Goal: Information Seeking & Learning: Learn about a topic

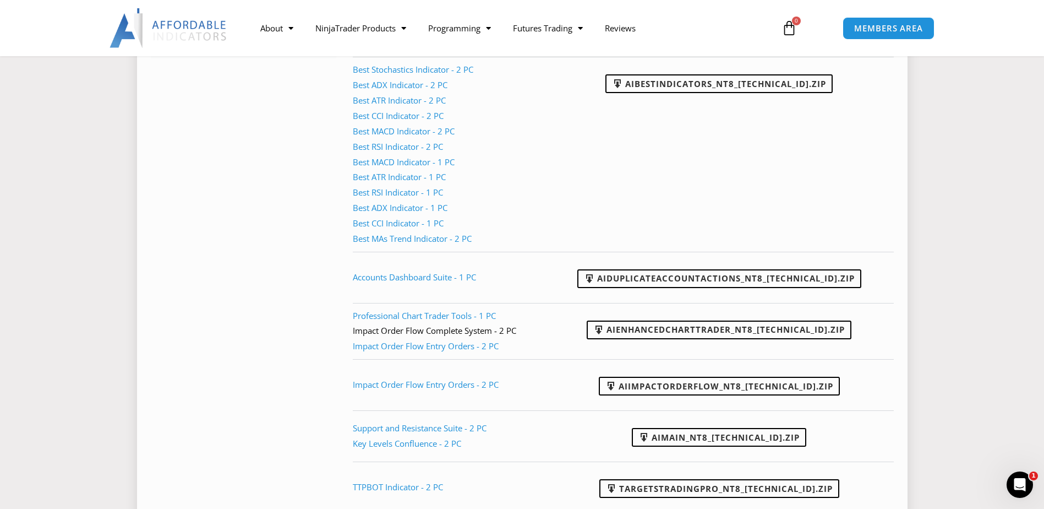
scroll to position [226, 0]
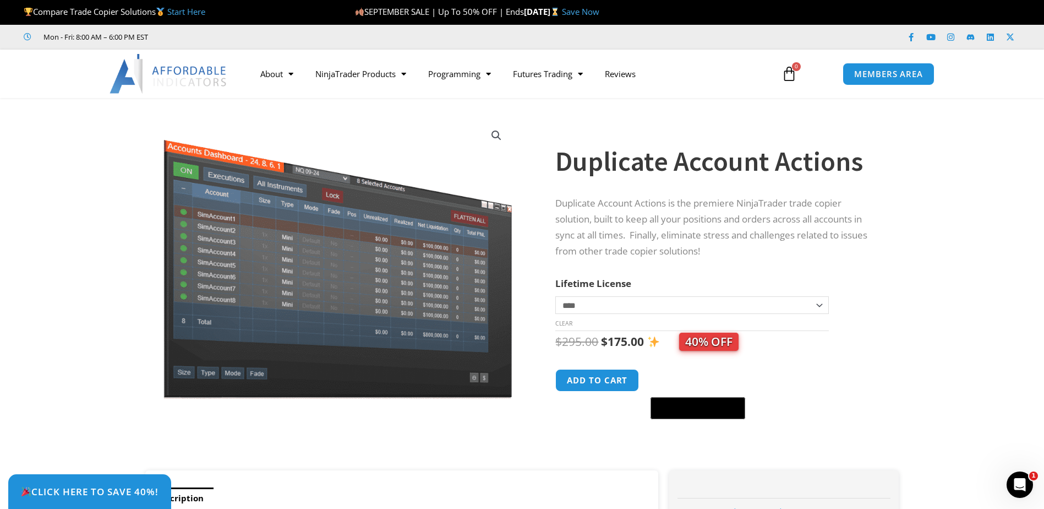
click at [183, 12] on link "Start Here" at bounding box center [186, 11] width 38 height 11
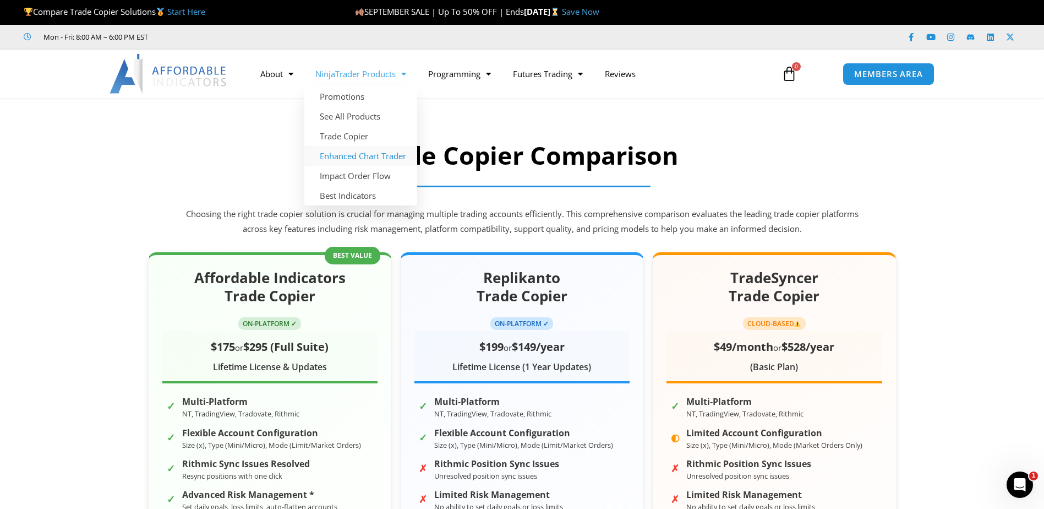
click at [372, 155] on link "Enhanced Chart Trader" at bounding box center [360, 156] width 113 height 20
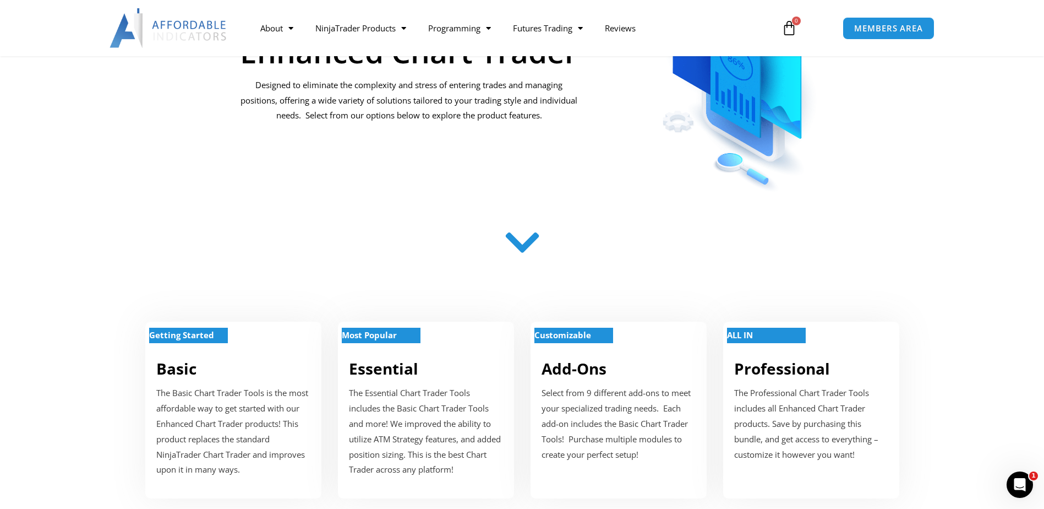
scroll to position [151, 0]
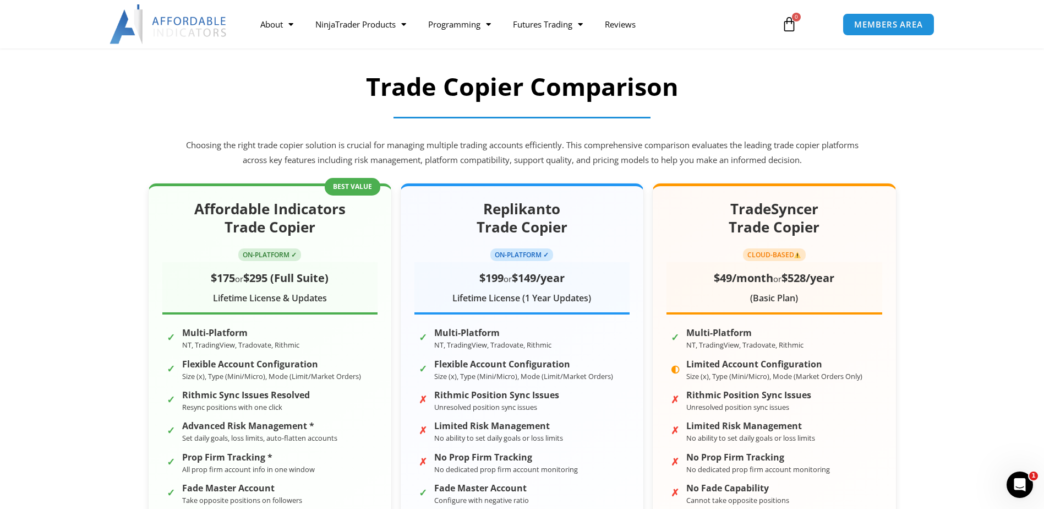
scroll to position [165, 0]
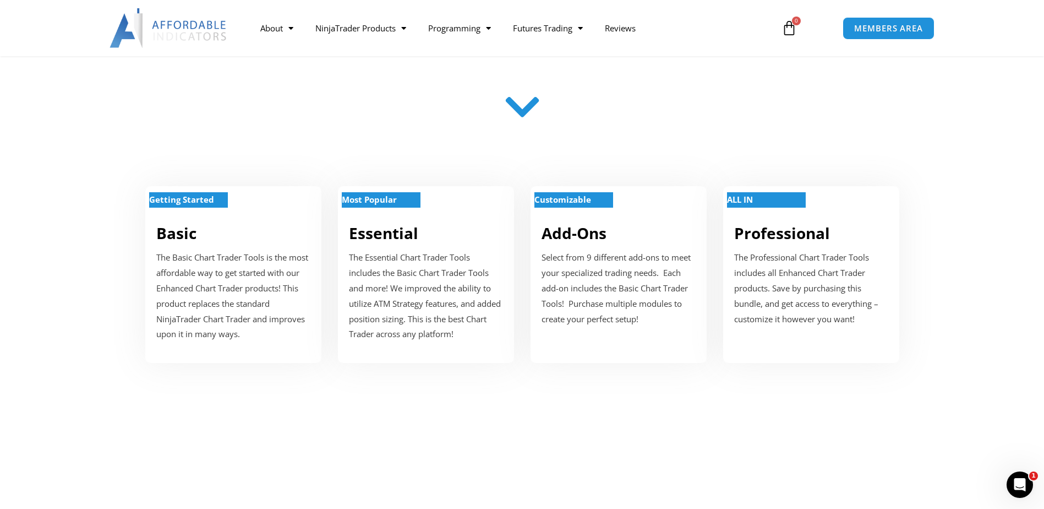
drag, startPoint x: 246, startPoint y: 221, endPoint x: 279, endPoint y: 123, distance: 103.9
click at [278, 123] on div at bounding box center [522, 111] width 677 height 44
click at [254, 206] on div "Getting Started" at bounding box center [233, 207] width 154 height 9
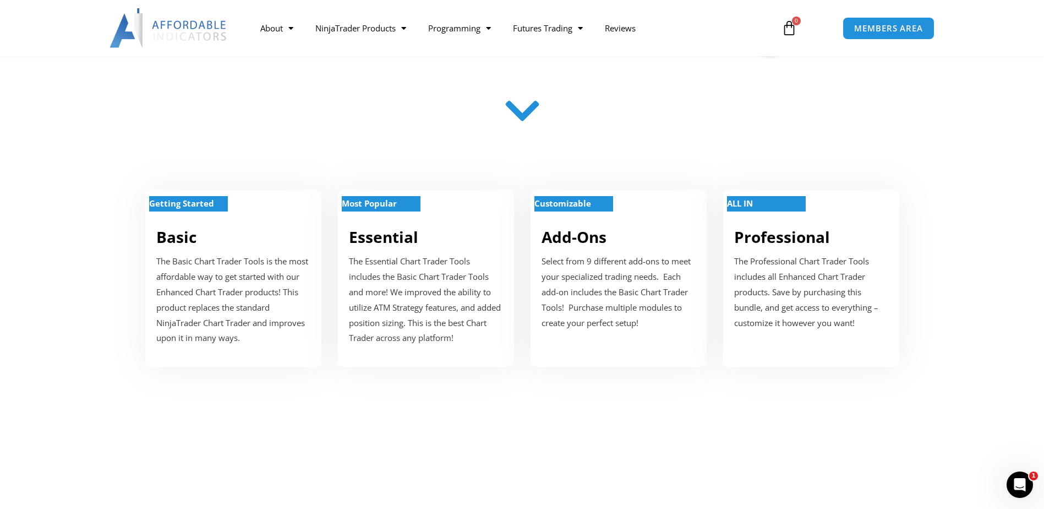
scroll to position [275, 0]
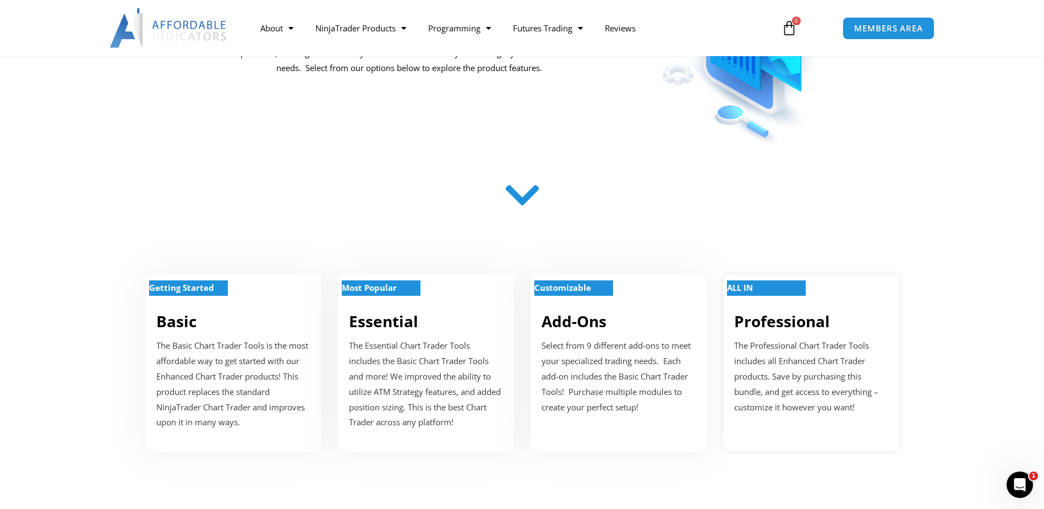
click at [786, 330] on link "Professional" at bounding box center [782, 320] width 96 height 21
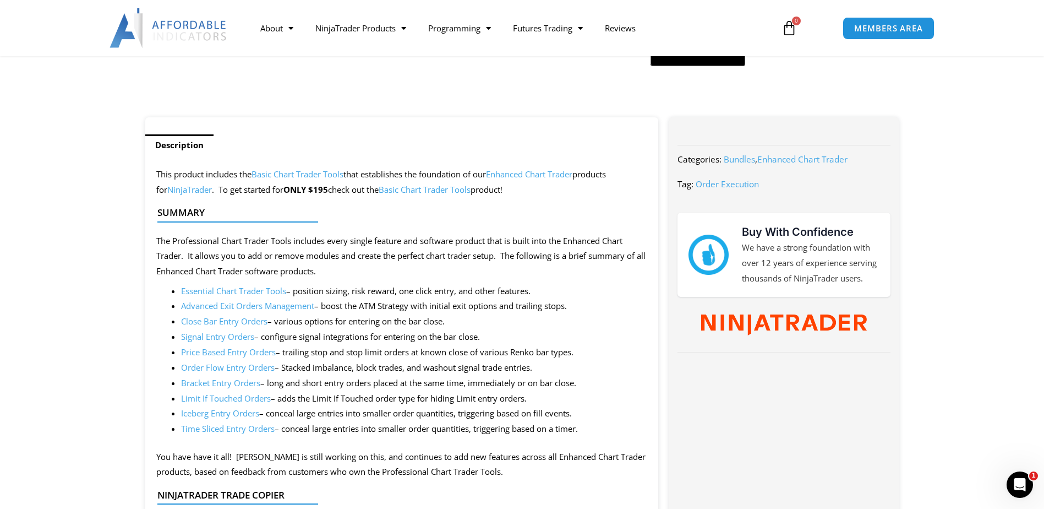
scroll to position [440, 0]
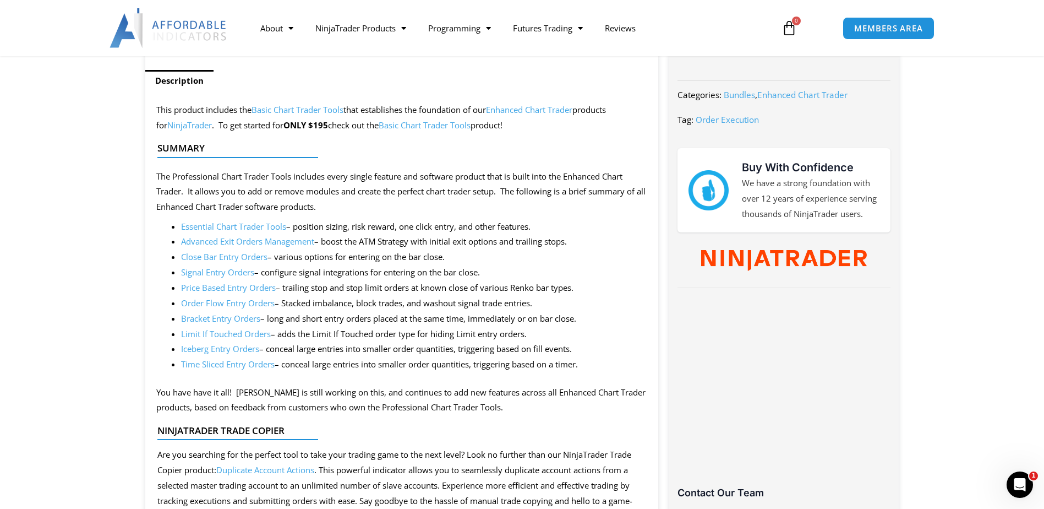
click at [309, 246] on link "Advanced Exit Orders Management" at bounding box center [247, 241] width 133 height 11
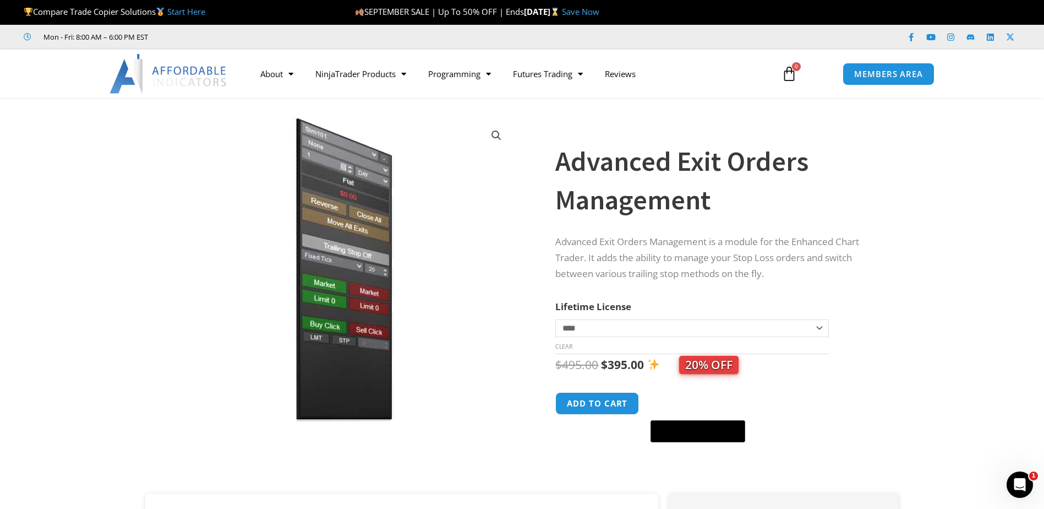
click at [675, 153] on h1 "Advanced Exit Orders Management" at bounding box center [715, 180] width 321 height 77
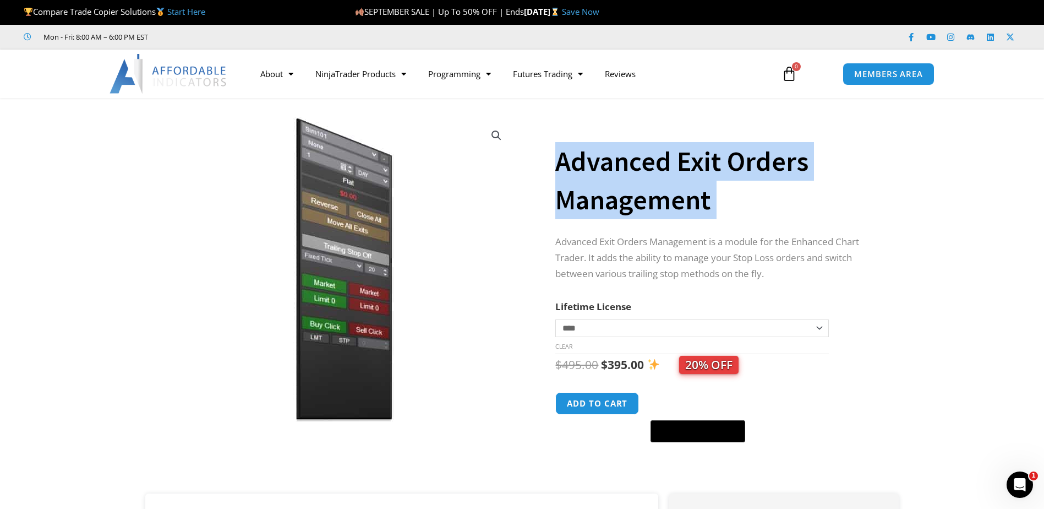
click at [675, 153] on h1 "Advanced Exit Orders Management" at bounding box center [715, 180] width 321 height 77
copy div "Advanced Exit Orders Management"
